Goal: Information Seeking & Learning: Check status

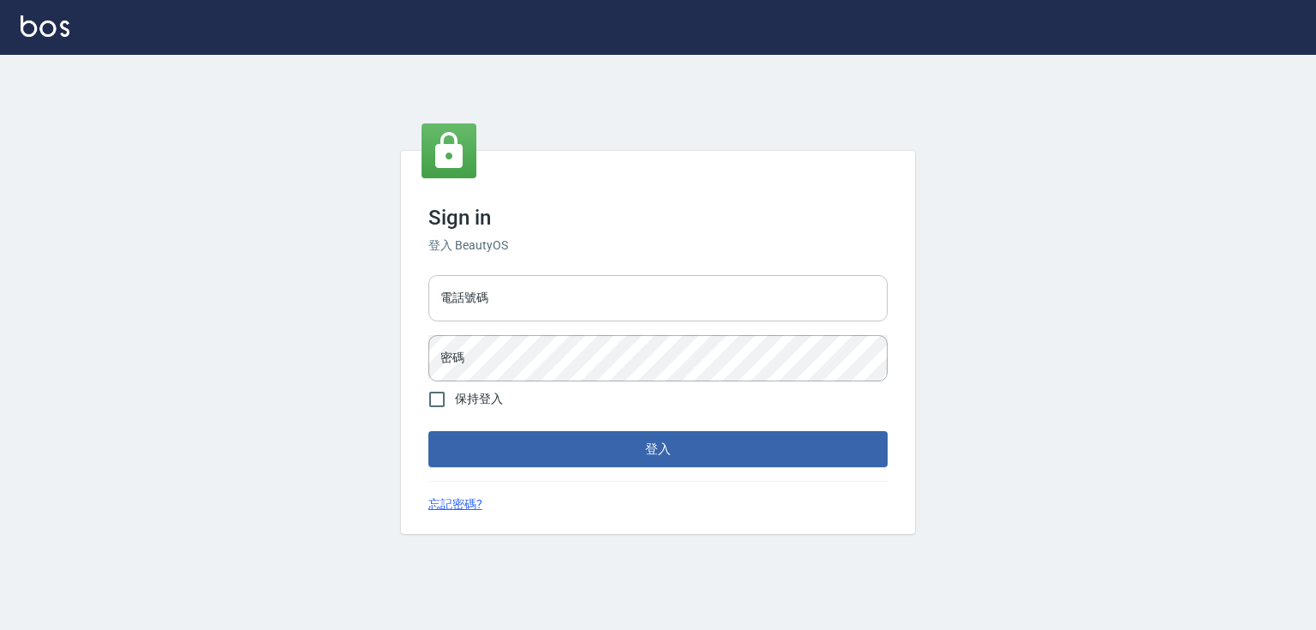
click at [491, 289] on input "電話號碼" at bounding box center [657, 298] width 459 height 46
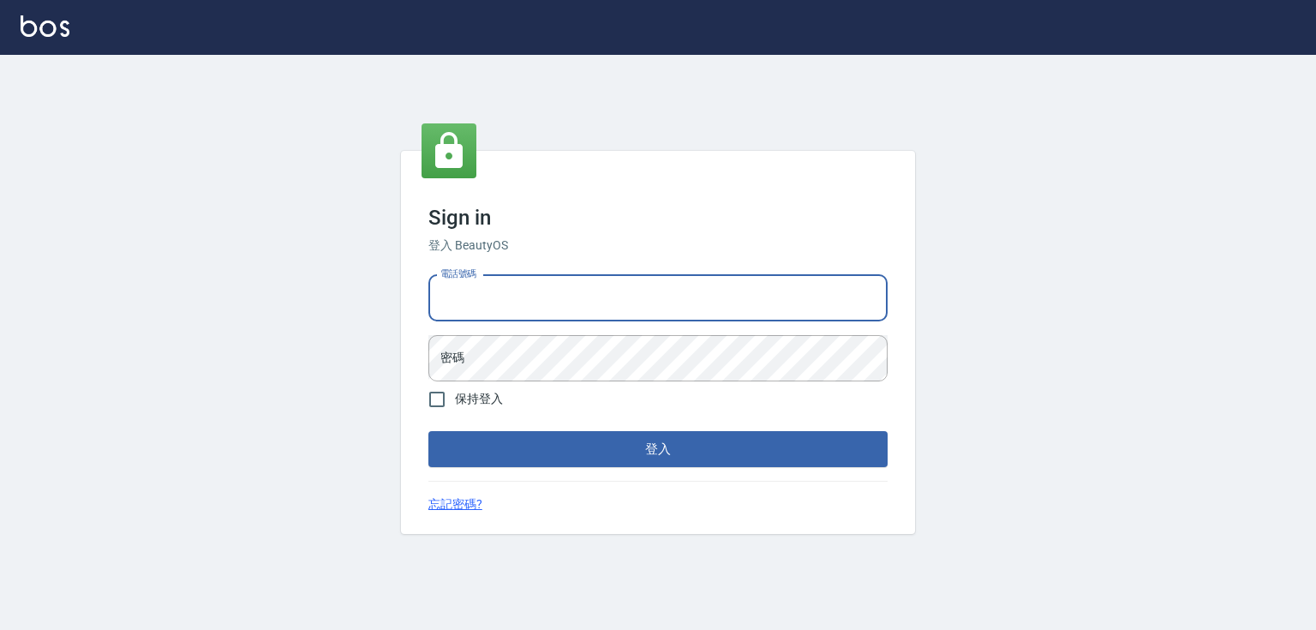
type input "0932942809"
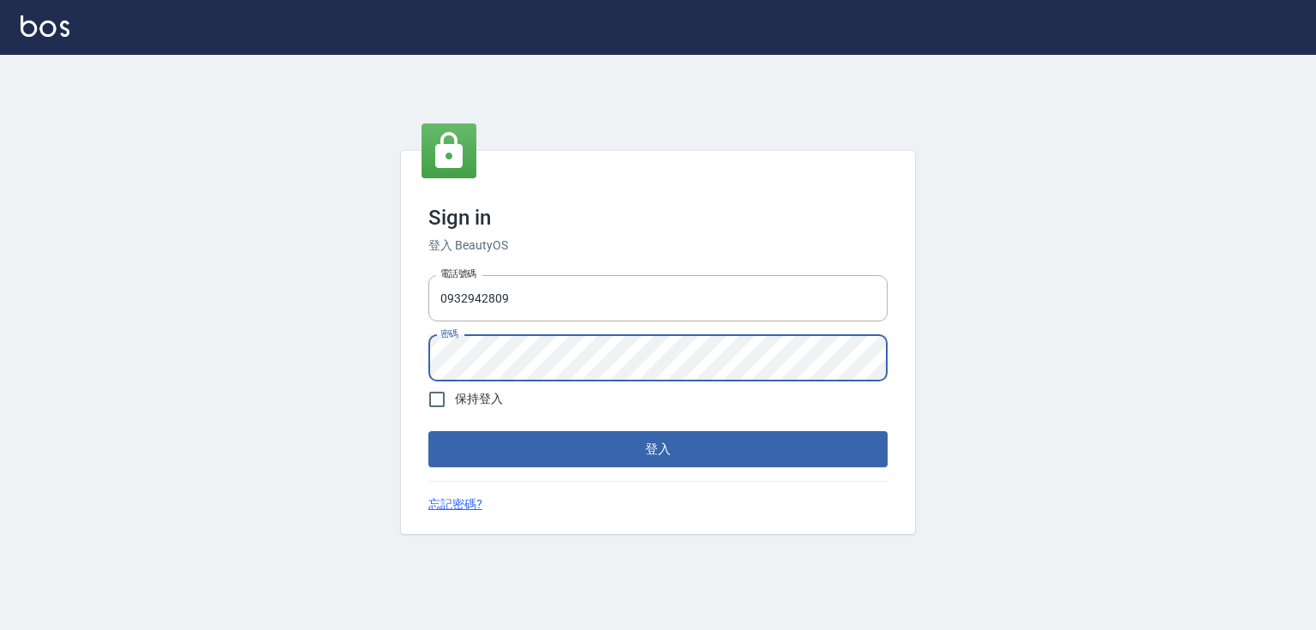
click at [428, 431] on button "登入" at bounding box center [657, 449] width 459 height 36
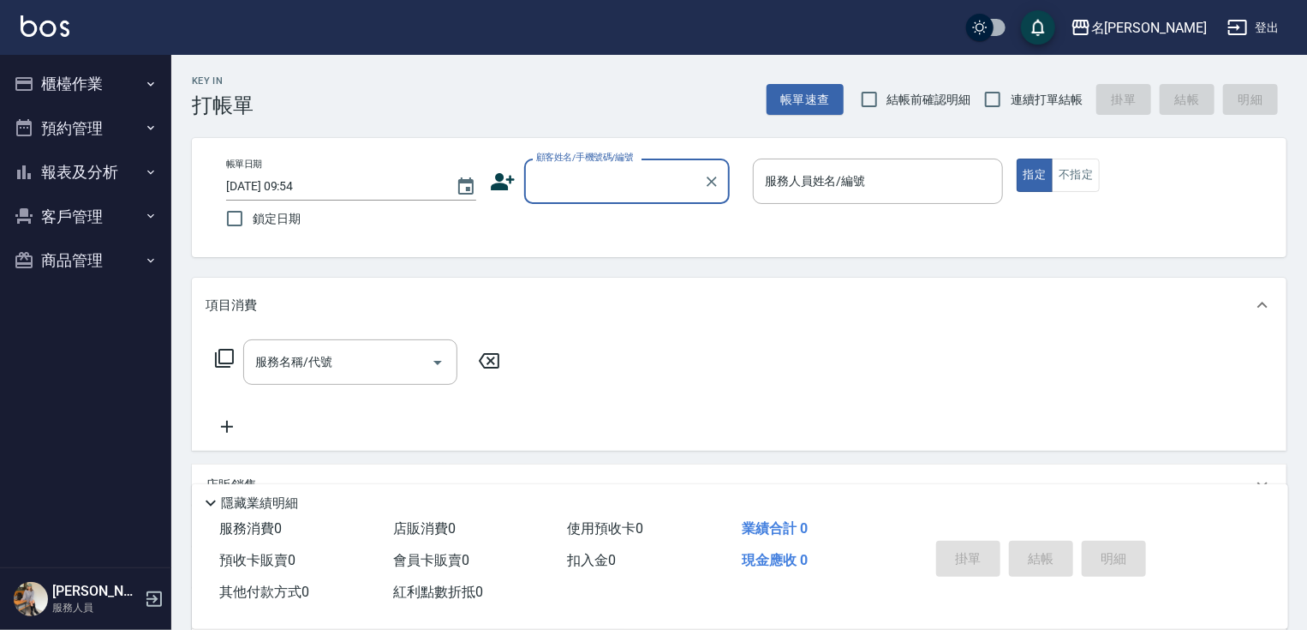
click at [69, 78] on button "櫃檯作業" at bounding box center [86, 84] width 158 height 45
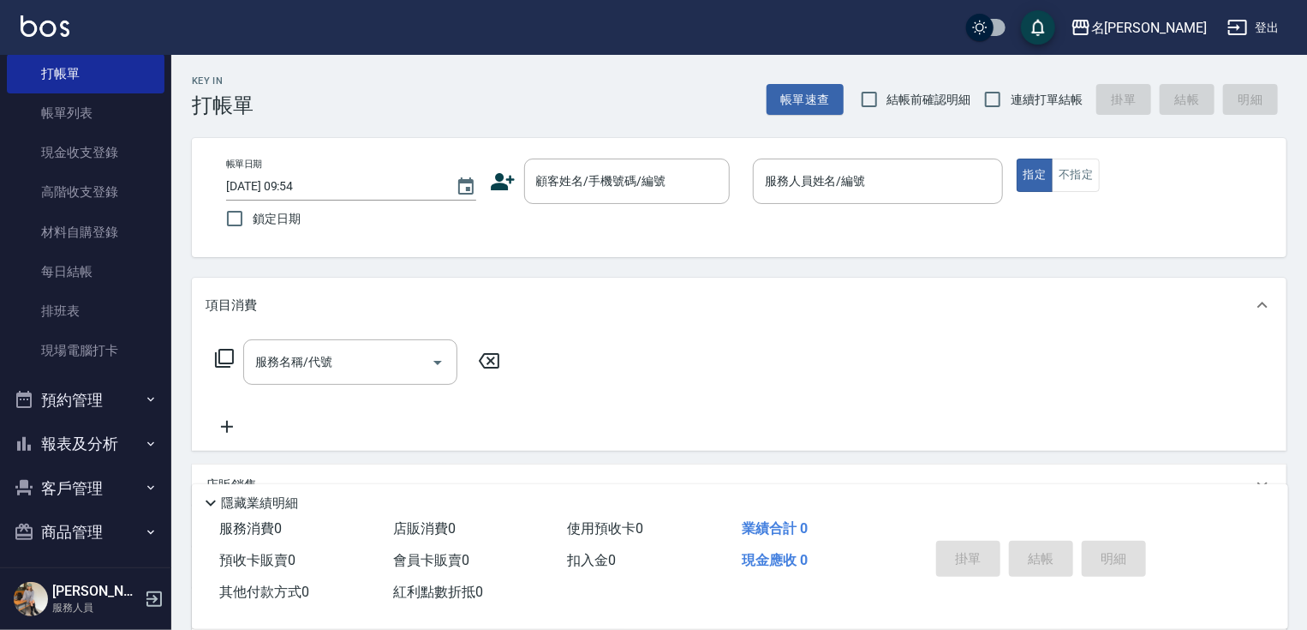
scroll to position [65, 0]
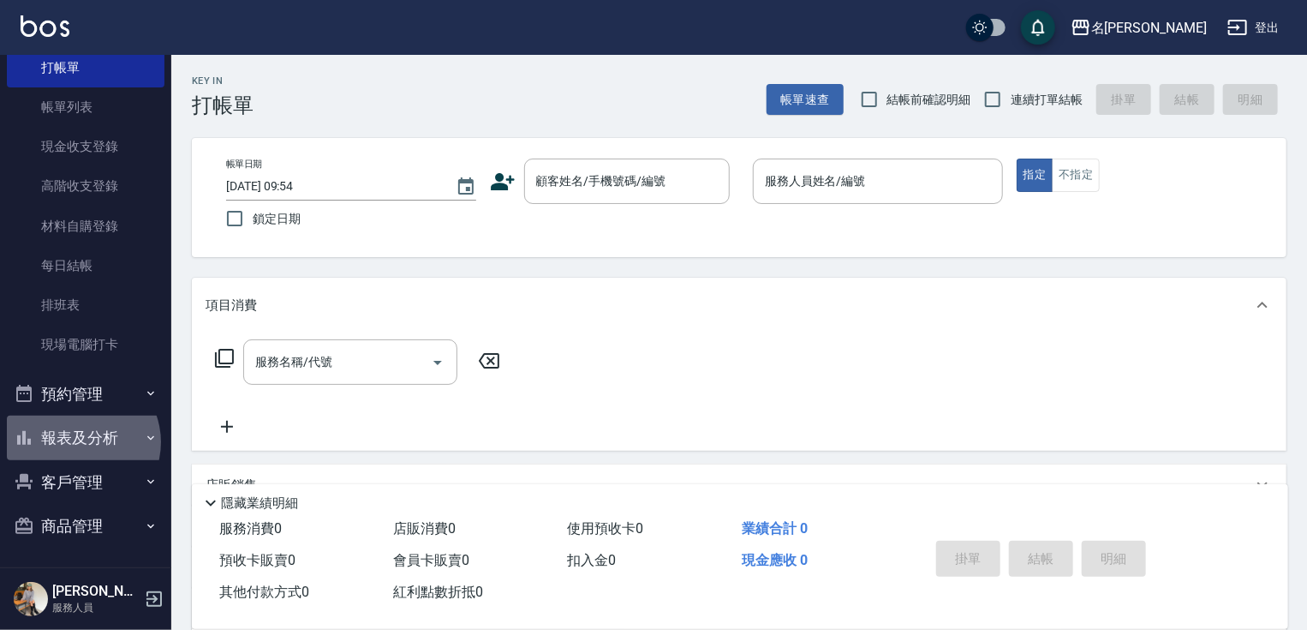
click at [79, 441] on button "報表及分析" at bounding box center [86, 437] width 158 height 45
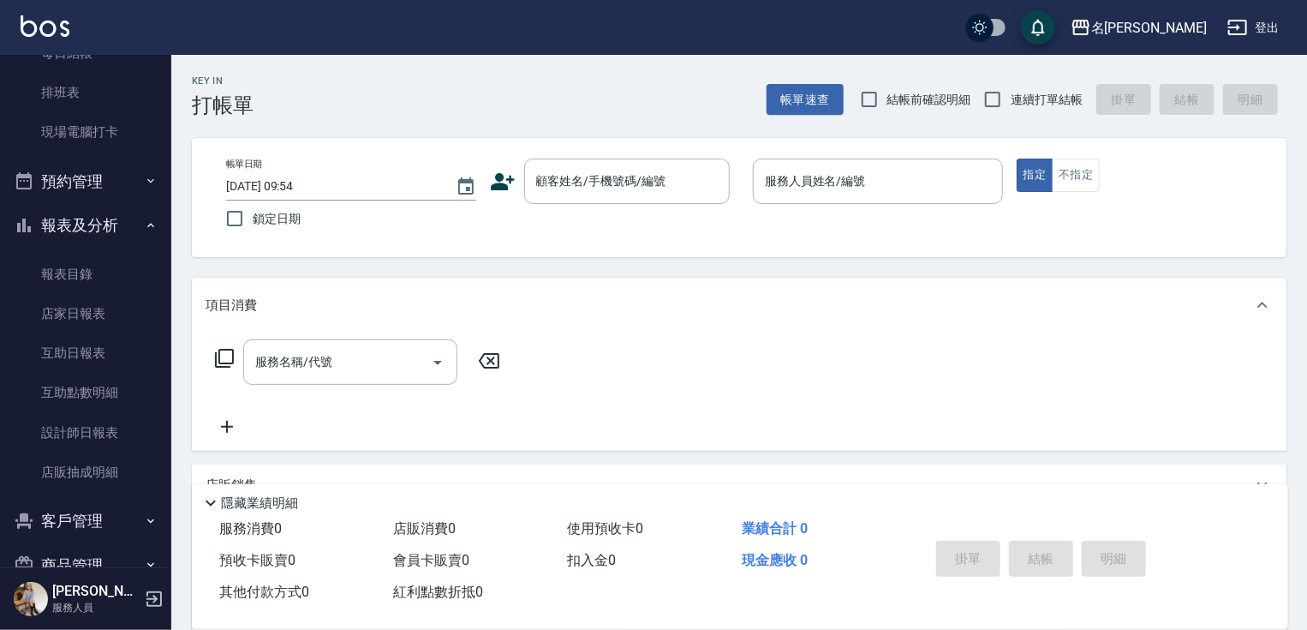
scroll to position [302, 0]
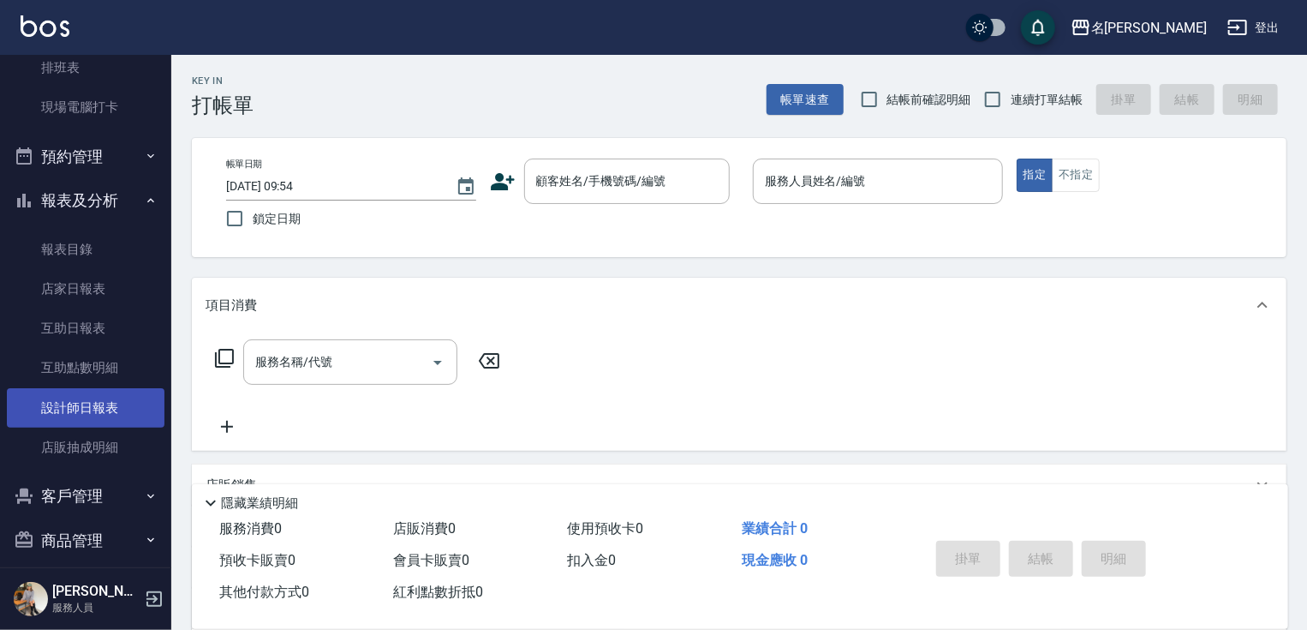
click at [108, 400] on link "設計師日報表" at bounding box center [86, 407] width 158 height 39
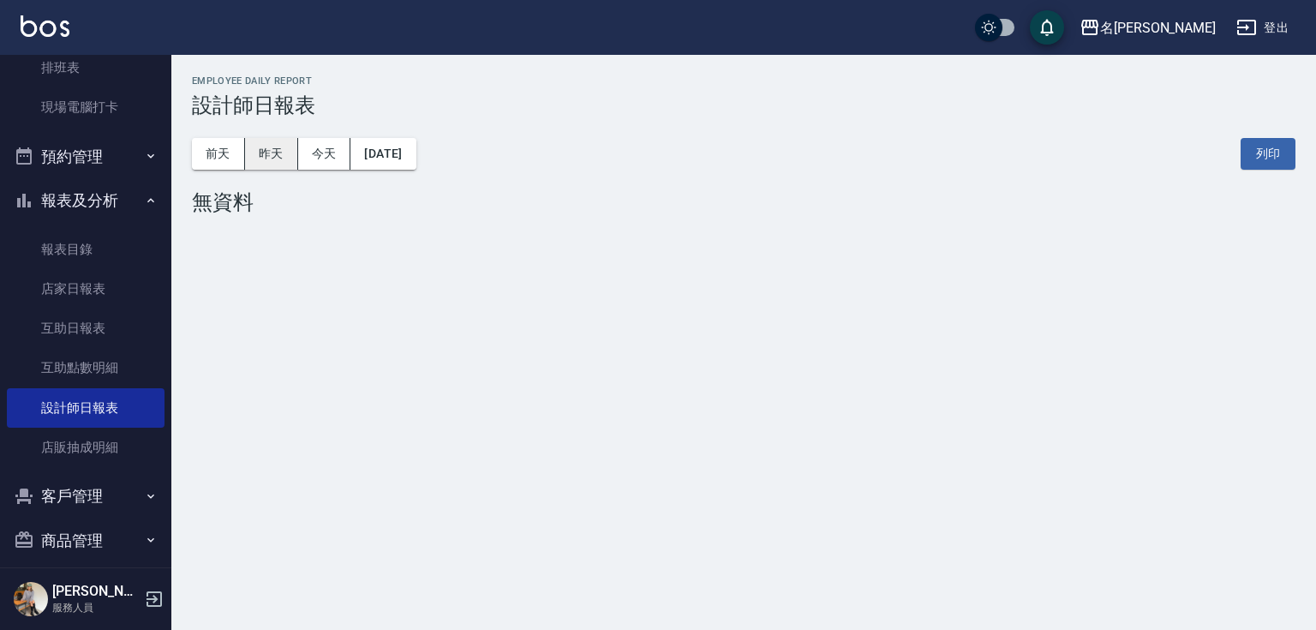
click at [271, 140] on button "昨天" at bounding box center [271, 154] width 53 height 32
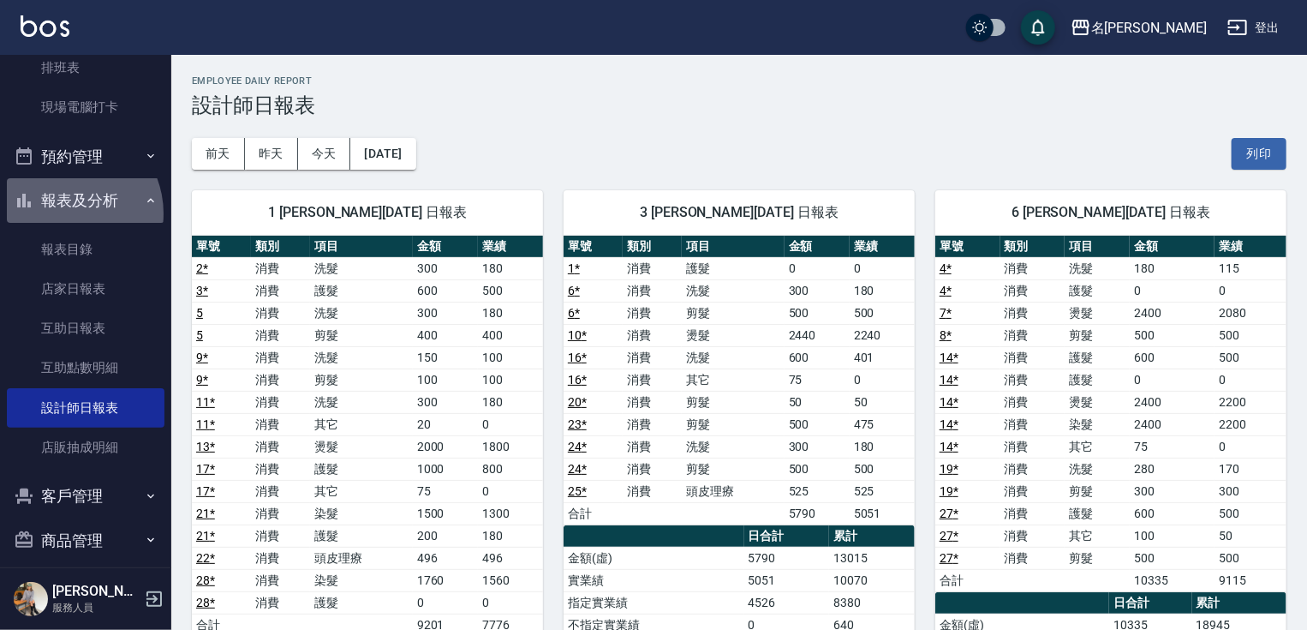
click at [65, 212] on button "報表及分析" at bounding box center [86, 200] width 158 height 45
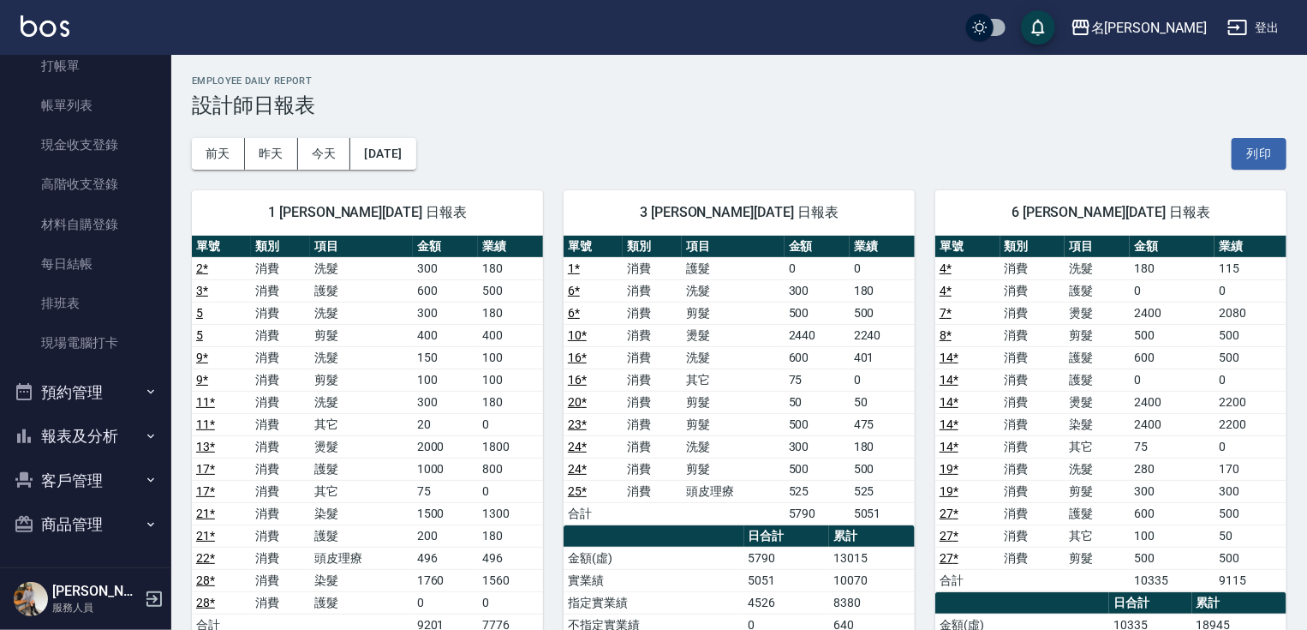
scroll to position [65, 0]
click at [106, 75] on link "打帳單" at bounding box center [86, 67] width 158 height 39
